Goal: Task Accomplishment & Management: Complete application form

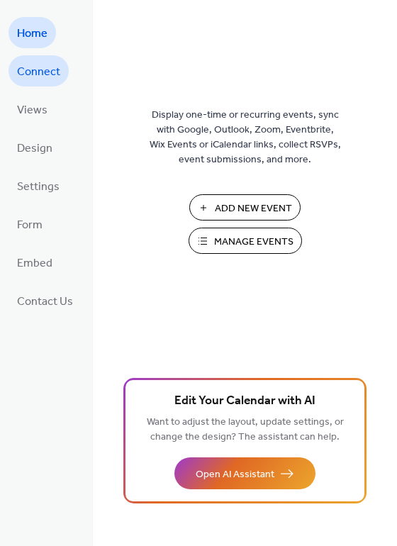
click at [28, 75] on span "Connect" at bounding box center [38, 72] width 43 height 23
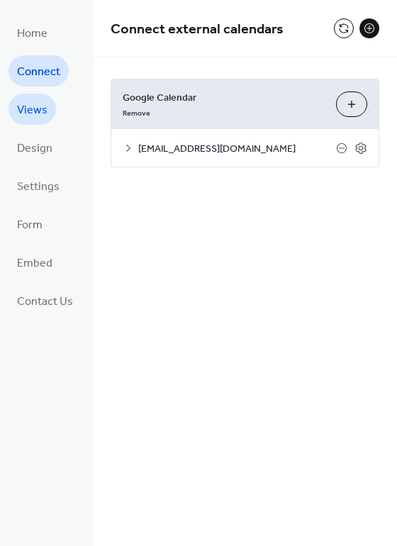
click at [28, 101] on span "Views" at bounding box center [32, 110] width 31 height 23
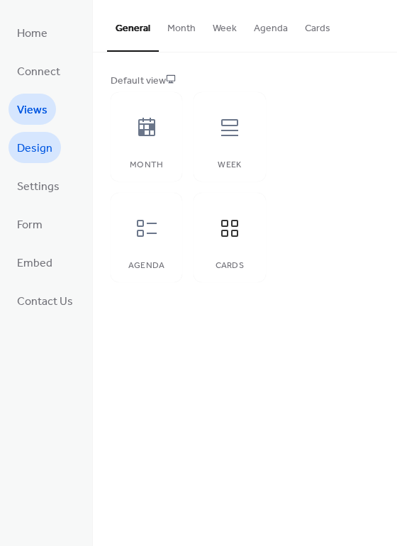
click at [36, 142] on span "Design" at bounding box center [34, 149] width 35 height 23
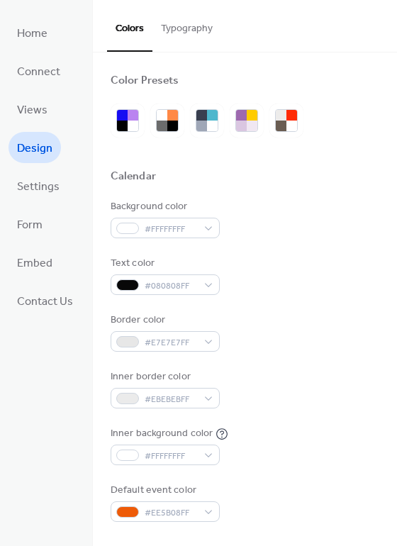
click at [42, 181] on span "Settings" at bounding box center [38, 187] width 43 height 23
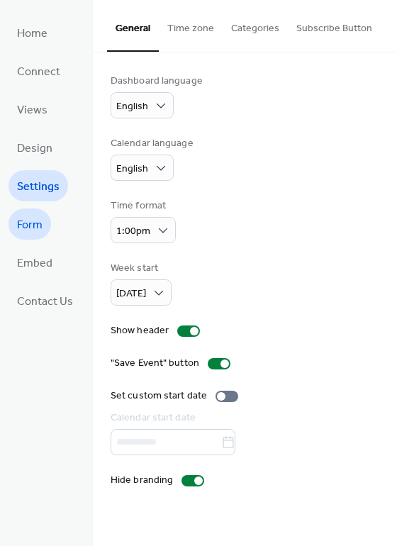
click at [38, 211] on link "Form" at bounding box center [30, 224] width 43 height 31
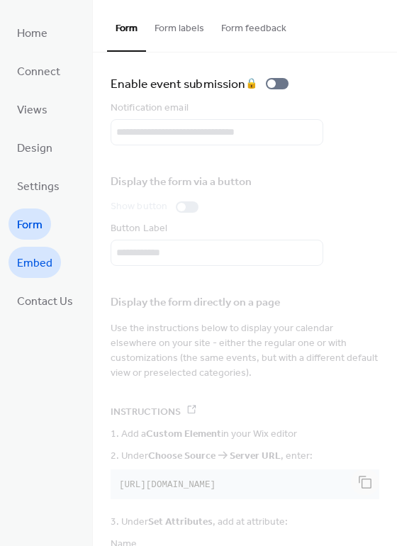
click at [40, 251] on link "Embed" at bounding box center [35, 262] width 53 height 31
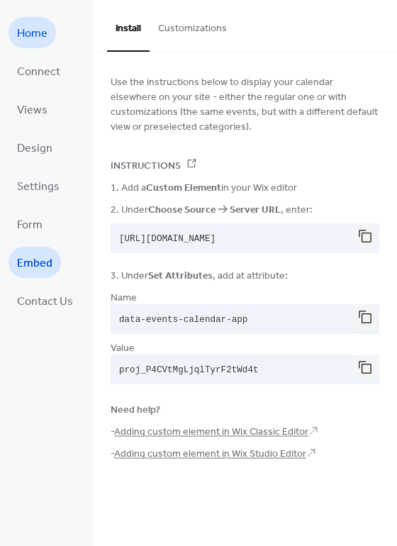
click at [30, 38] on span "Home" at bounding box center [32, 34] width 31 height 23
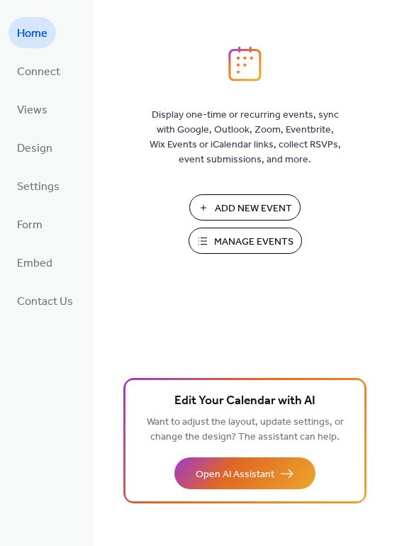
click at [269, 241] on span "Manage Events" at bounding box center [253, 242] width 79 height 15
click at [41, 117] on span "Views" at bounding box center [32, 110] width 31 height 23
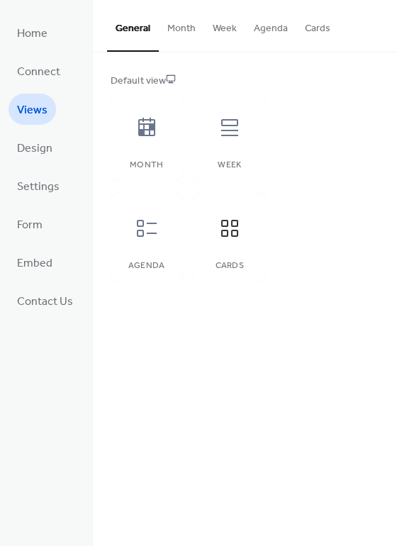
click at [304, 34] on button "Cards" at bounding box center [318, 25] width 43 height 50
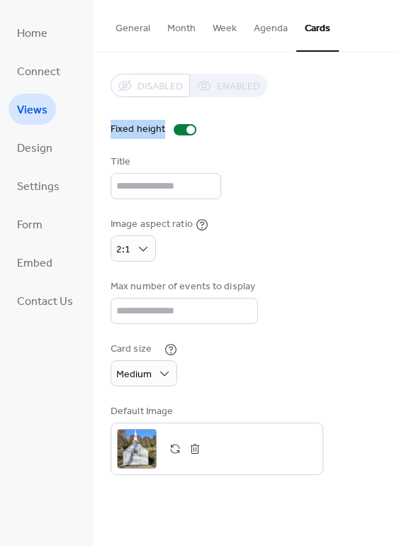
drag, startPoint x: 390, startPoint y: 74, endPoint x: 380, endPoint y: 143, distance: 70.4
click at [380, 143] on div "Disabled Enabled Fixed height Title Image aspect ratio 2:1 Max number of events…" at bounding box center [245, 275] width 304 height 444
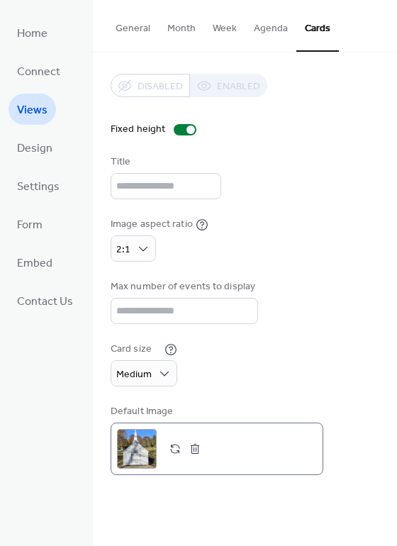
click at [144, 446] on div ";" at bounding box center [137, 449] width 40 height 40
click at [132, 446] on div ";" at bounding box center [137, 449] width 40 height 40
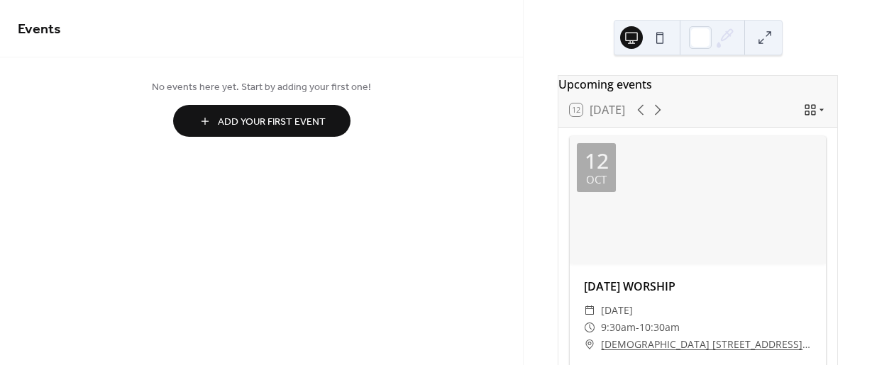
click at [675, 197] on div at bounding box center [698, 200] width 256 height 128
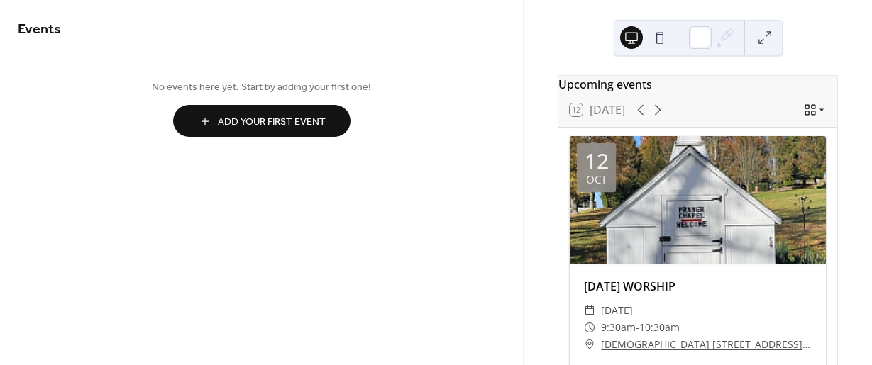
click at [817, 114] on icon at bounding box center [821, 110] width 9 height 9
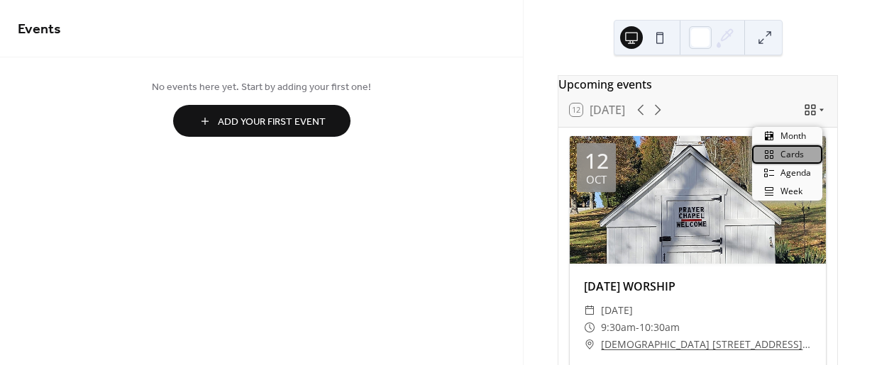
click at [766, 154] on icon at bounding box center [769, 154] width 11 height 11
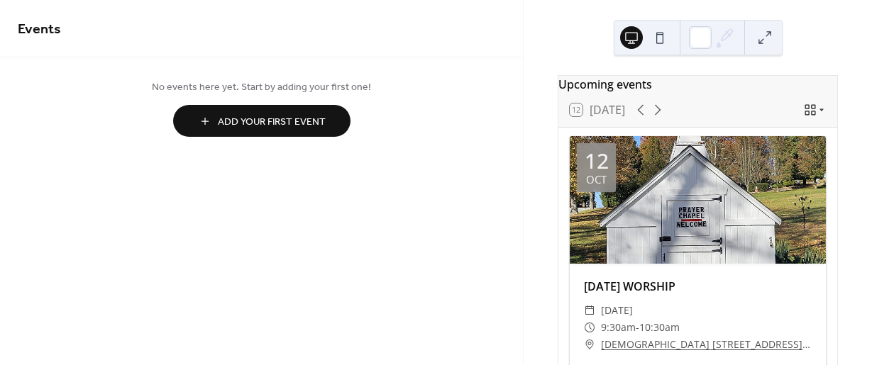
click at [766, 154] on div at bounding box center [698, 200] width 256 height 128
click at [692, 207] on div at bounding box center [698, 200] width 256 height 128
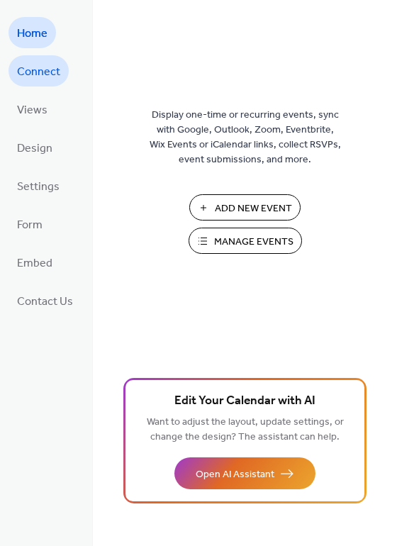
drag, startPoint x: 45, startPoint y: 69, endPoint x: 49, endPoint y: 78, distance: 10.2
click at [49, 78] on span "Connect" at bounding box center [38, 72] width 43 height 23
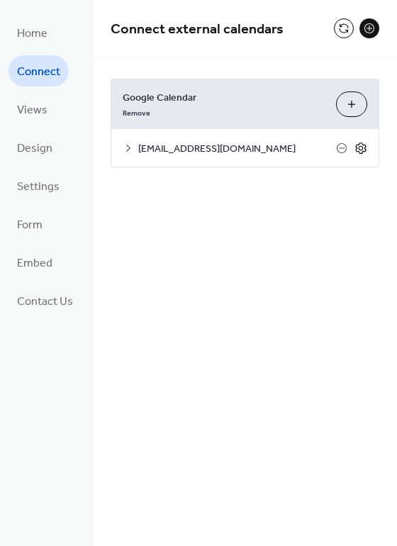
click at [360, 144] on icon at bounding box center [361, 148] width 13 height 13
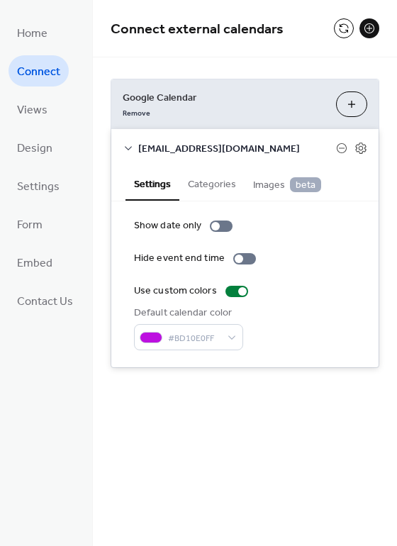
click at [384, 167] on div "Google Calendar Remove Choose Calendars davidsonmethodistchurch@gmail.com Setti…" at bounding box center [245, 223] width 304 height 332
click at [243, 256] on div at bounding box center [244, 258] width 23 height 11
drag, startPoint x: 393, startPoint y: 138, endPoint x: 390, endPoint y: 164, distance: 26.4
click at [390, 164] on div "Google Calendar Remove Choose Calendars davidsonmethodistchurch@gmail.com Setti…" at bounding box center [245, 223] width 304 height 332
click at [216, 188] on button "Categories" at bounding box center [212, 183] width 65 height 33
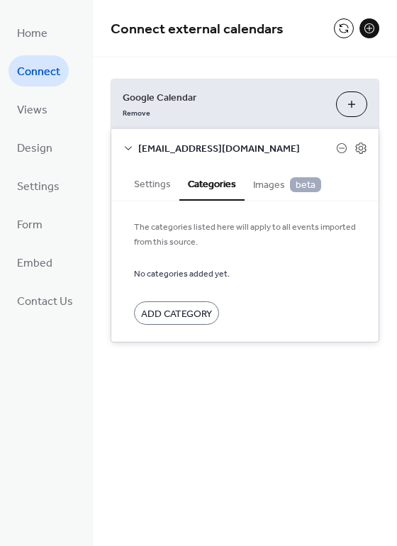
click at [257, 185] on span "Images beta" at bounding box center [287, 185] width 68 height 16
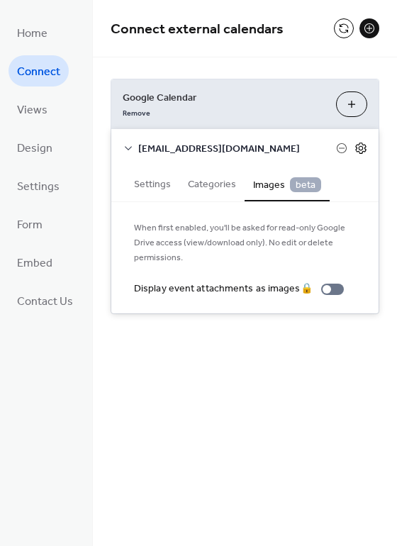
click at [362, 146] on icon at bounding box center [361, 147] width 5 height 5
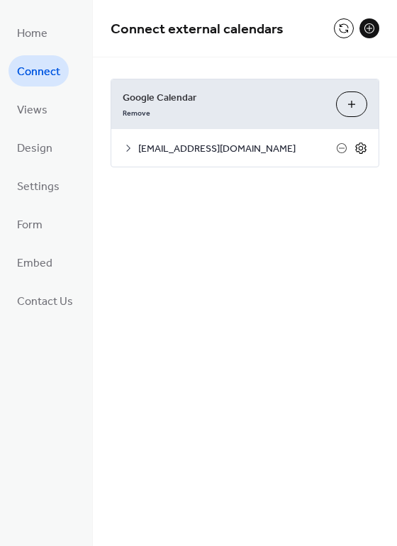
click at [362, 146] on icon at bounding box center [361, 147] width 5 height 5
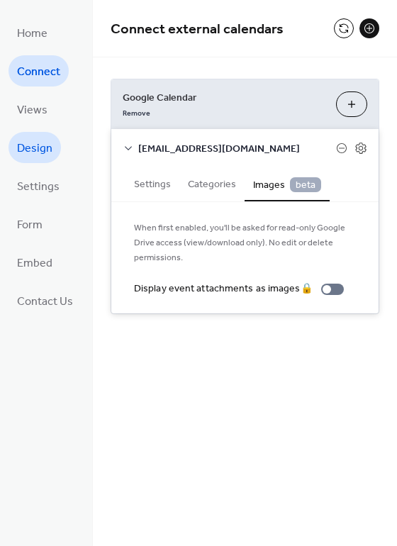
click at [26, 141] on span "Design" at bounding box center [34, 149] width 35 height 23
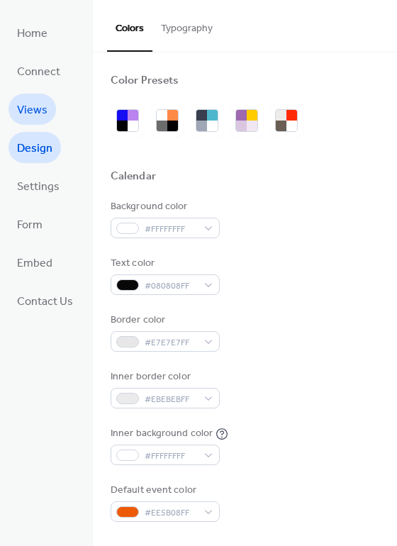
click at [36, 103] on span "Views" at bounding box center [32, 110] width 31 height 23
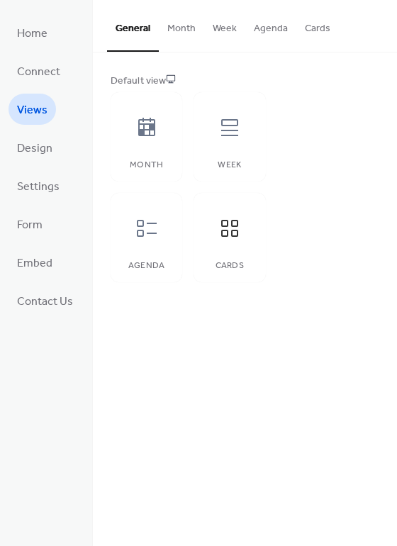
click at [310, 35] on button "Cards" at bounding box center [318, 25] width 43 height 50
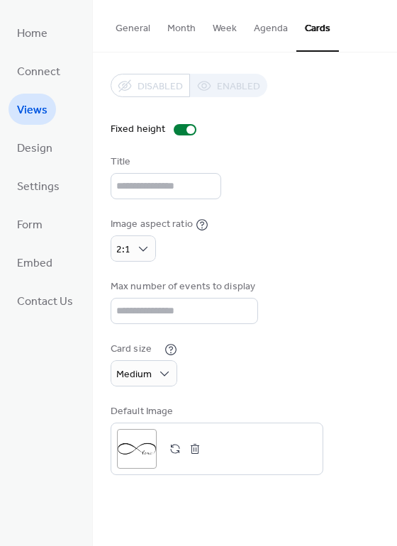
drag, startPoint x: 385, startPoint y: 64, endPoint x: 387, endPoint y: 87, distance: 22.8
click at [387, 87] on div "Disabled Enabled Fixed height Title Image aspect ratio 2:1 Max number of events…" at bounding box center [245, 275] width 304 height 444
drag, startPoint x: 395, startPoint y: 88, endPoint x: 391, endPoint y: 139, distance: 51.3
click at [391, 139] on div "Disabled Enabled Fixed height Title Image aspect ratio 2:1 Max number of events…" at bounding box center [245, 275] width 304 height 444
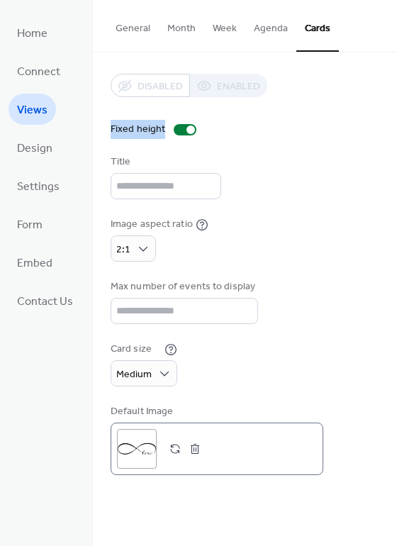
click at [172, 451] on button "button" at bounding box center [175, 449] width 20 height 20
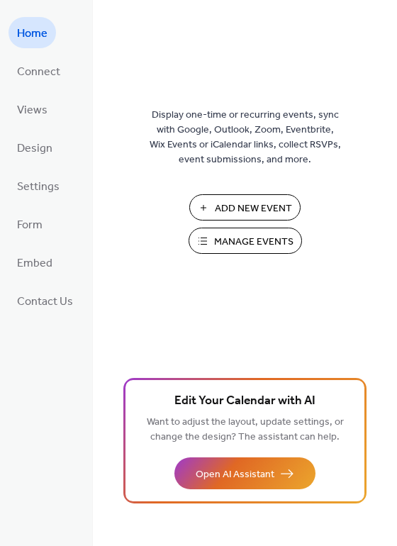
click at [225, 212] on span "Add New Event" at bounding box center [253, 209] width 77 height 15
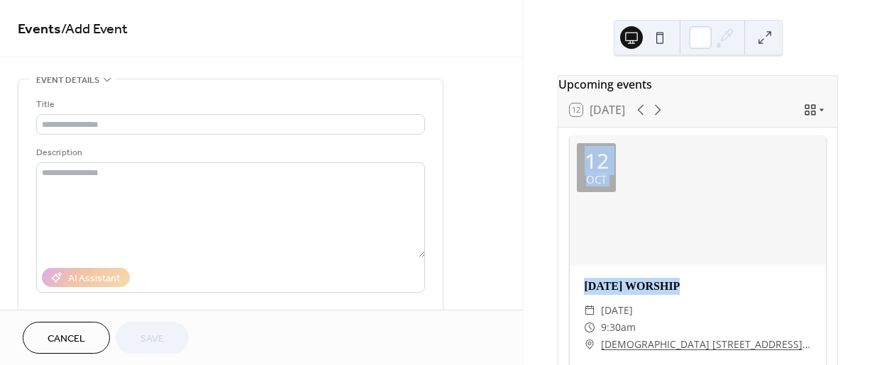
drag, startPoint x: 867, startPoint y: 228, endPoint x: 869, endPoint y: 282, distance: 54.7
click at [869, 282] on div "Upcoming events 12 [DATE] [DATE] [DATE] WORSHIP ​ [DATE] ​ 9:30am ​ [GEOGRAPHIC…" at bounding box center [698, 182] width 348 height 365
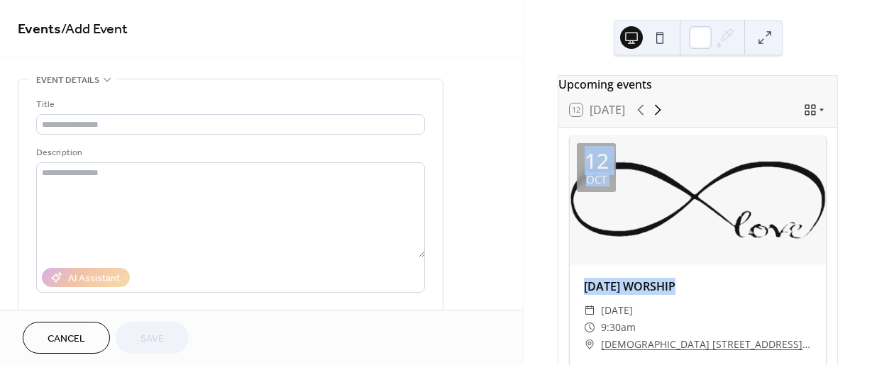
click at [656, 119] on icon at bounding box center [657, 109] width 17 height 17
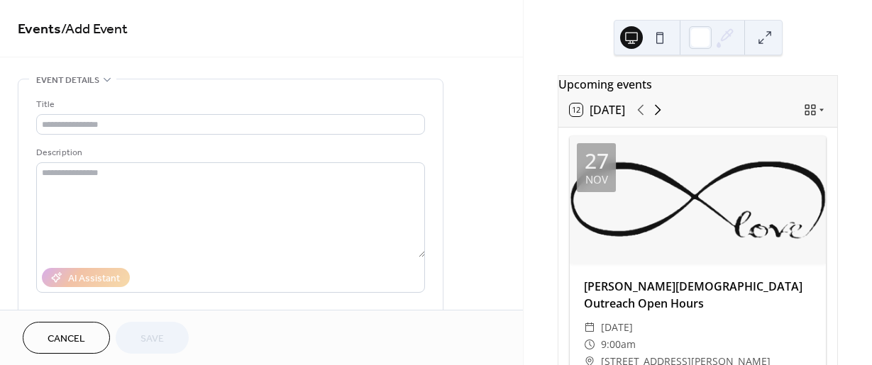
click at [656, 119] on icon at bounding box center [657, 109] width 17 height 17
click at [639, 115] on icon at bounding box center [640, 109] width 17 height 17
click at [238, 136] on div "Title Description AI Assistant Location Link to Google Maps Event color" at bounding box center [230, 262] width 389 height 331
click at [102, 81] on icon at bounding box center [106, 79] width 11 height 11
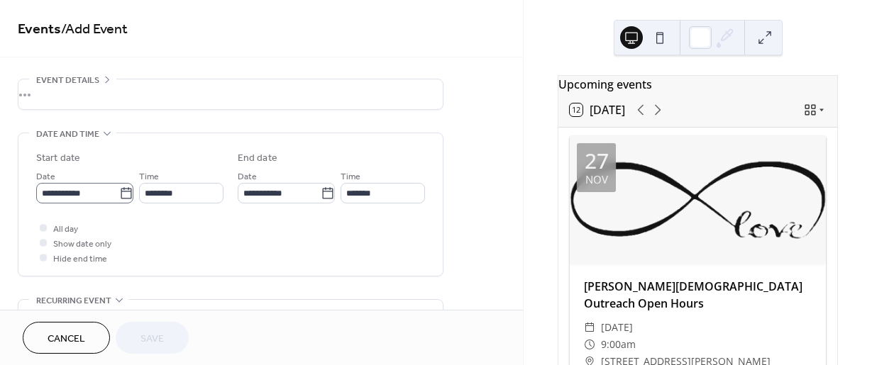
click at [119, 193] on icon at bounding box center [126, 194] width 14 height 14
click at [116, 193] on input "**********" at bounding box center [77, 193] width 83 height 21
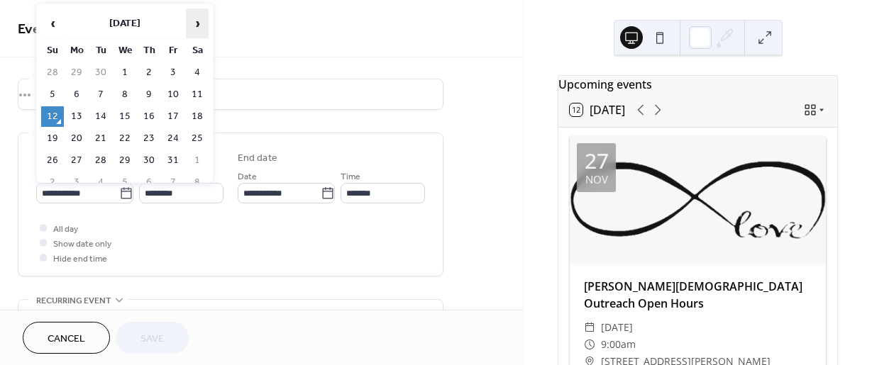
click at [198, 21] on span "›" at bounding box center [197, 23] width 21 height 28
click at [194, 62] on td "6" at bounding box center [197, 72] width 23 height 21
type input "**********"
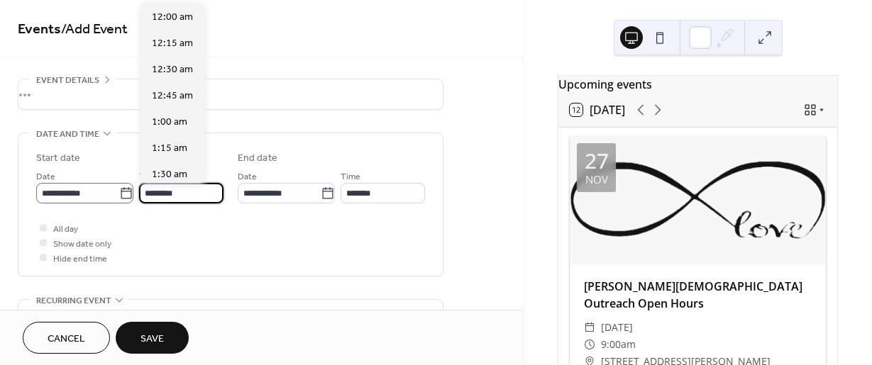
click at [121, 186] on div "**********" at bounding box center [129, 185] width 187 height 35
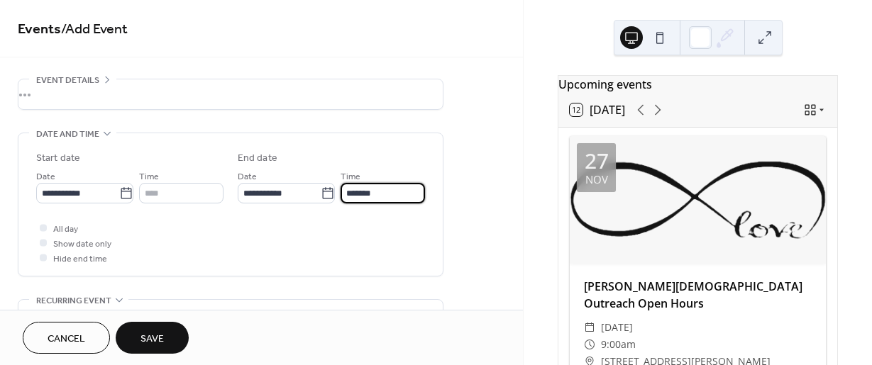
type input "********"
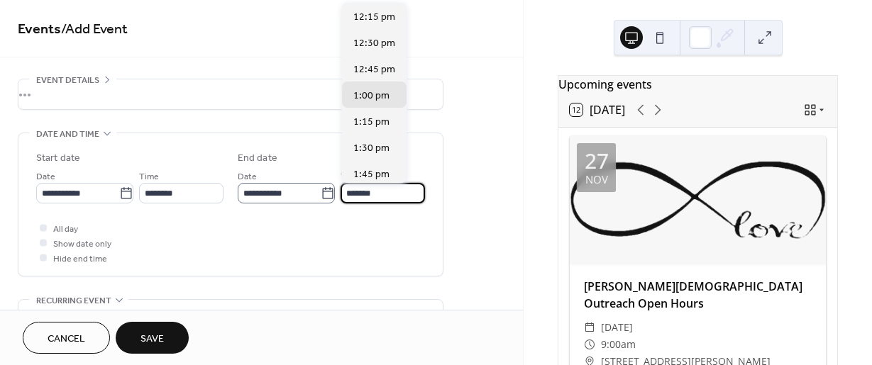
drag, startPoint x: 385, startPoint y: 187, endPoint x: 319, endPoint y: 189, distance: 66.0
click at [319, 189] on div "**********" at bounding box center [331, 185] width 187 height 35
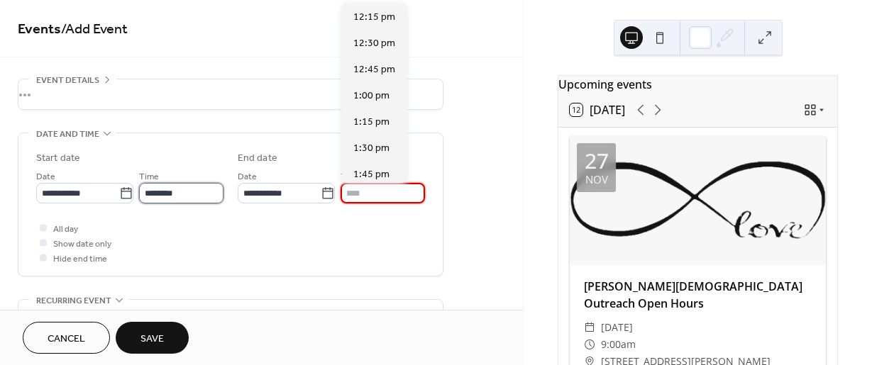
type input "*******"
click at [189, 191] on input "********" at bounding box center [181, 193] width 84 height 21
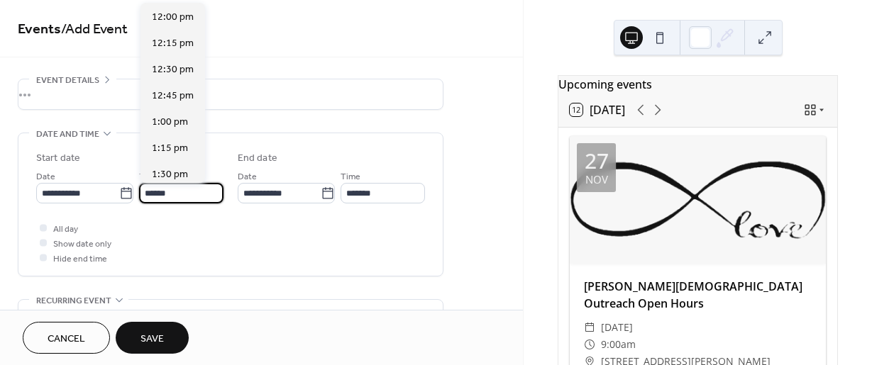
scroll to position [0, 0]
type input "*"
click at [241, 253] on div "All day Show date only Hide end time" at bounding box center [230, 243] width 389 height 45
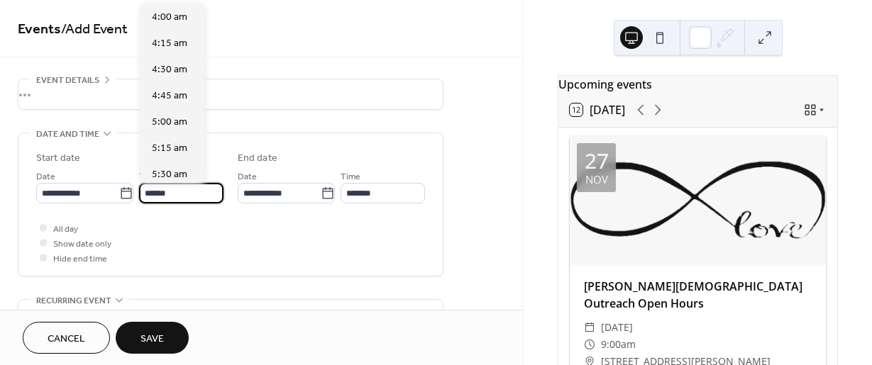
type input "*******"
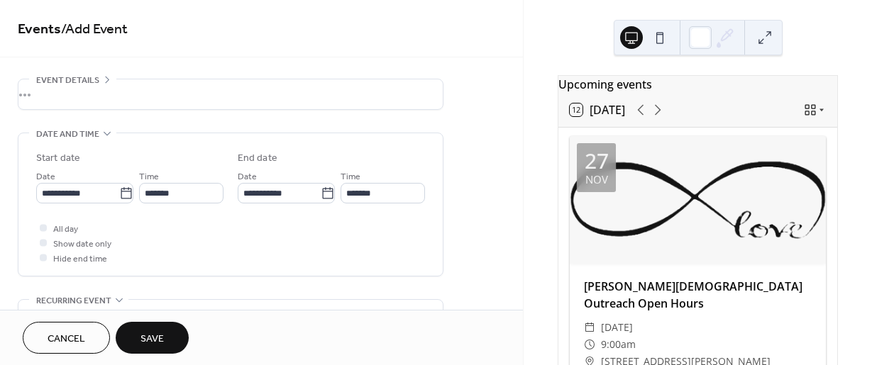
drag, startPoint x: 463, startPoint y: 141, endPoint x: 526, endPoint y: 104, distance: 73.1
click at [526, 104] on div "**********" at bounding box center [436, 182] width 872 height 365
click at [92, 84] on div "•••" at bounding box center [230, 94] width 424 height 30
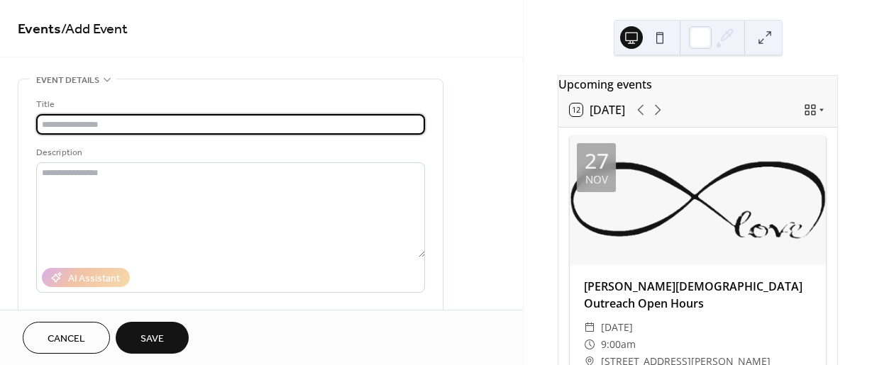
click at [94, 120] on input "text" at bounding box center [230, 124] width 389 height 21
type input "**********"
click at [156, 342] on span "Save" at bounding box center [152, 339] width 23 height 15
